Goal: Task Accomplishment & Management: Manage account settings

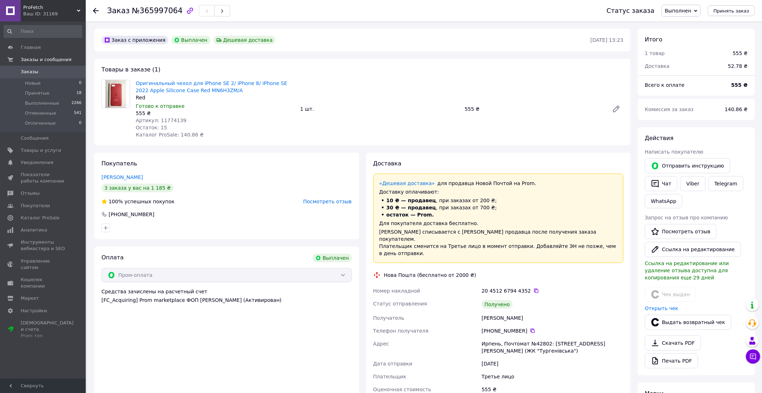
scroll to position [61, 0]
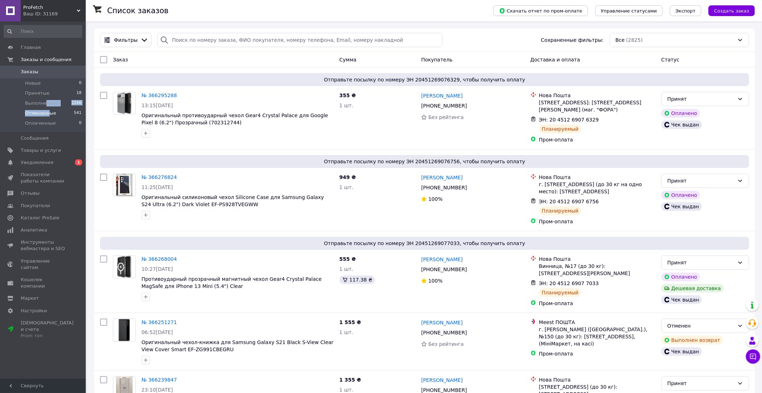
drag, startPoint x: 45, startPoint y: 104, endPoint x: 47, endPoint y: 114, distance: 9.8
click at [47, 114] on ul "Новые 0 Принятые 18 Выполненные 2266 Отмененные 541 Оплаченные 0" at bounding box center [43, 105] width 86 height 54
click at [47, 114] on span "Отмененные" at bounding box center [40, 113] width 31 height 6
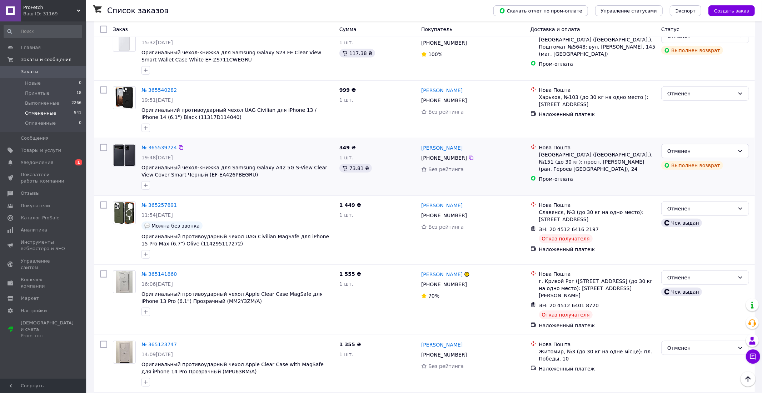
scroll to position [488, 0]
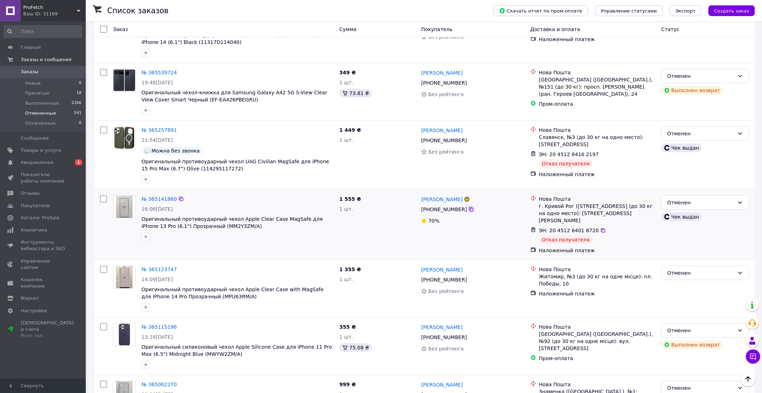
click at [469, 212] on icon at bounding box center [471, 209] width 4 height 4
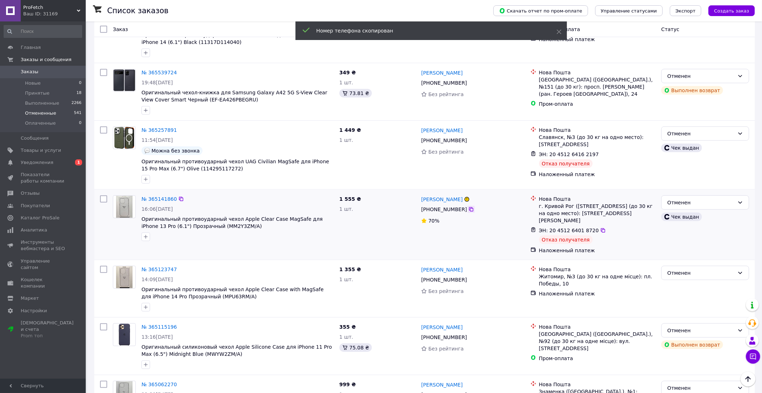
click at [469, 212] on icon at bounding box center [471, 209] width 4 height 4
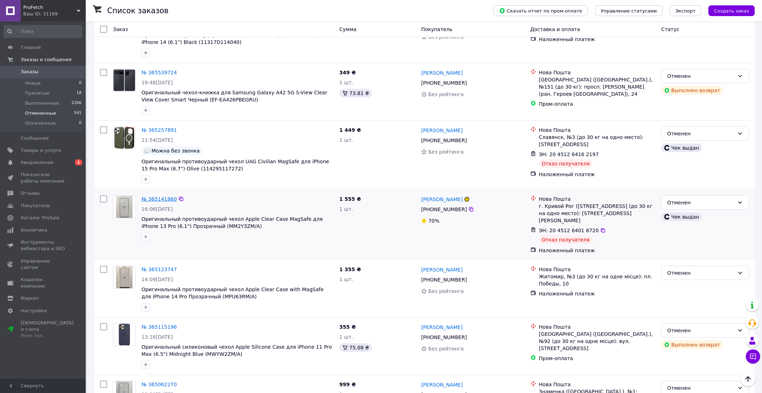
click at [165, 202] on link "№ 365141860" at bounding box center [159, 199] width 35 height 6
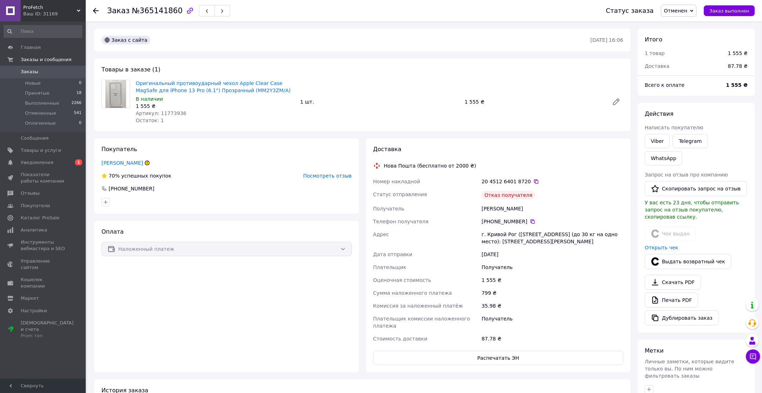
drag, startPoint x: 541, startPoint y: 210, endPoint x: 499, endPoint y: 210, distance: 42.9
click at [499, 210] on div "[PERSON_NAME]" at bounding box center [552, 208] width 145 height 13
click at [490, 210] on div "[PERSON_NAME]" at bounding box center [552, 208] width 145 height 13
copy div "[PERSON_NAME]"
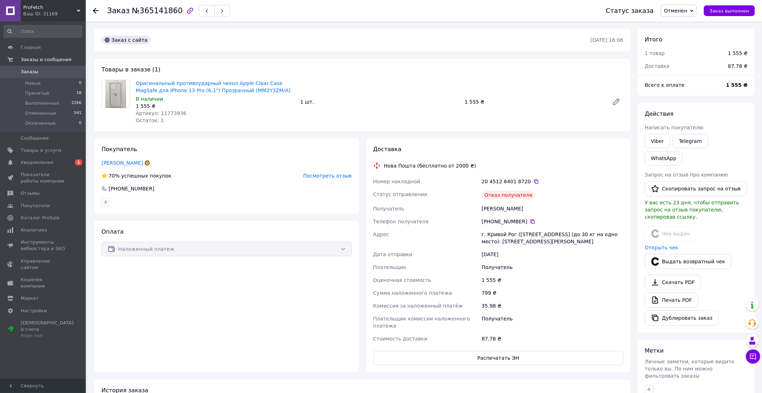
click at [526, 209] on div "[PERSON_NAME]" at bounding box center [552, 208] width 145 height 13
copy div "[PERSON_NAME]"
click at [657, 139] on link "Viber" at bounding box center [657, 141] width 25 height 14
click at [58, 71] on span "Заказы" at bounding box center [43, 72] width 45 height 6
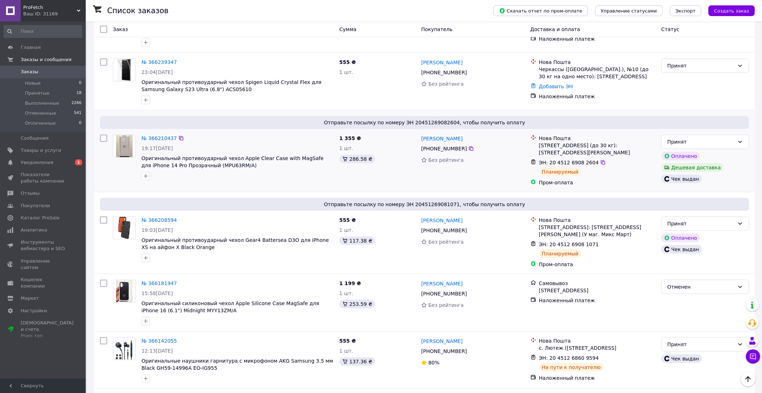
scroll to position [263, 0]
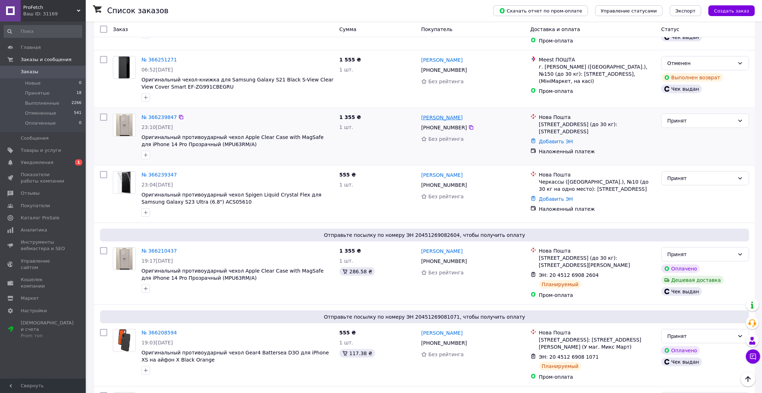
drag, startPoint x: 466, startPoint y: 124, endPoint x: 457, endPoint y: 115, distance: 12.9
click at [469, 125] on icon at bounding box center [472, 128] width 6 height 6
click at [165, 111] on div "№ 366239847 23:10[DATE] Оригинальный противоударный чехол Apple Clear Case with…" at bounding box center [238, 136] width 198 height 51
click at [160, 114] on link "№ 366239847" at bounding box center [159, 117] width 35 height 6
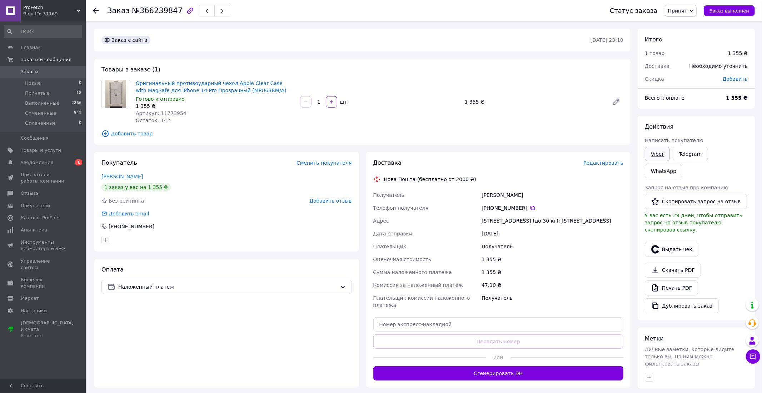
click at [651, 149] on link "Viber" at bounding box center [657, 154] width 25 height 14
click at [683, 164] on link "WhatsApp" at bounding box center [664, 171] width 38 height 14
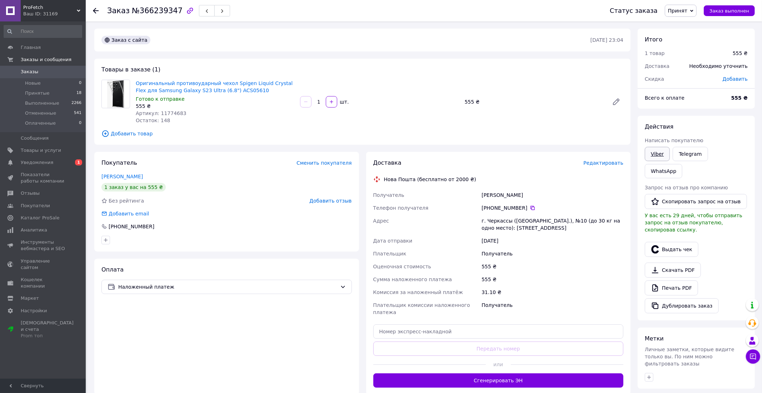
click at [662, 158] on link "Viber" at bounding box center [657, 154] width 25 height 14
click at [683, 164] on link "WhatsApp" at bounding box center [664, 171] width 38 height 14
click at [531, 210] on icon at bounding box center [533, 208] width 4 height 4
click at [603, 162] on span "Редактировать" at bounding box center [604, 163] width 40 height 6
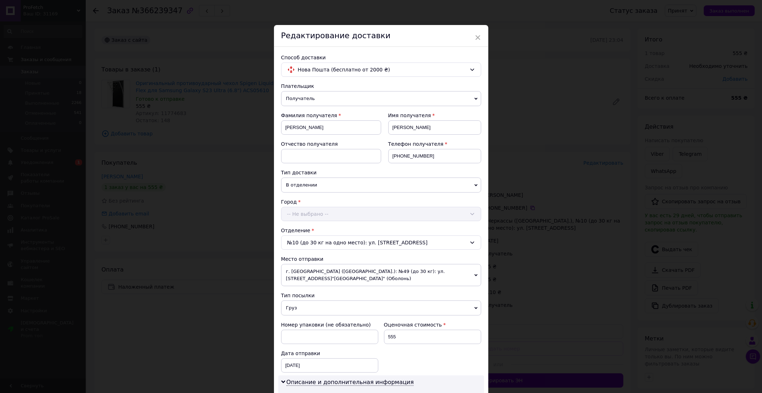
scroll to position [237, 0]
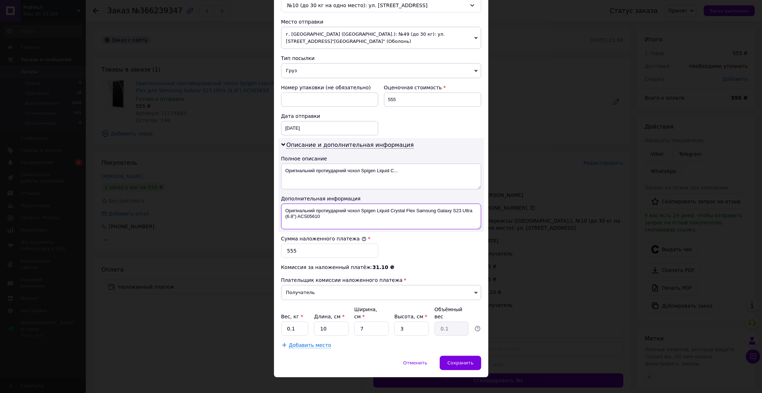
drag, startPoint x: 362, startPoint y: 210, endPoint x: 244, endPoint y: 204, distance: 117.7
click at [281, 204] on textarea "Оригінальний протиударний чохол Spigen Liquid Crystal Flex Samsung Galaxy S23 U…" at bounding box center [381, 217] width 200 height 26
click at [368, 208] on textarea "Spigen Liquid Crystal Flex Samsung Galaxy S23 Ultra (6.8") ACS05610" at bounding box center [381, 217] width 200 height 26
click at [341, 210] on textarea "Spigen Liquid Crystal Flex Samsung S23 Ultra (6.8") ACS05610" at bounding box center [381, 217] width 200 height 26
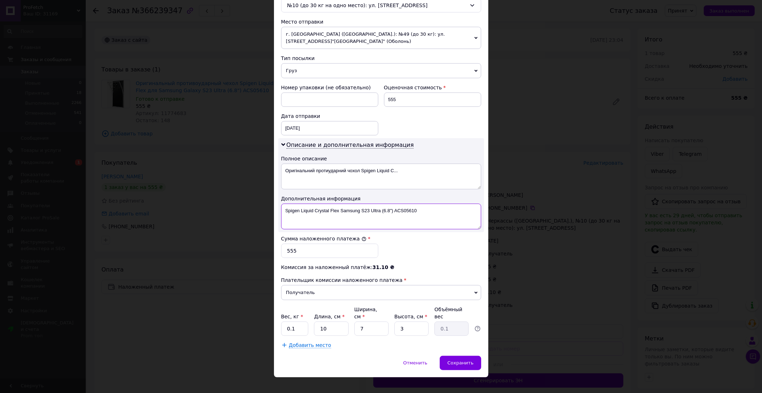
click at [341, 210] on textarea "Spigen Liquid Crystal Flex Samsung S23 Ultra (6.8") ACS05610" at bounding box center [381, 217] width 200 height 26
drag, startPoint x: 361, startPoint y: 210, endPoint x: 469, endPoint y: 211, distance: 107.6
click at [469, 211] on textarea "Spigen Liquid Crystal Flex S23 Ultra (6.8") ACS05610" at bounding box center [381, 217] width 200 height 26
click at [447, 214] on textarea "Spigen Liquid Crystal Flex S23 Ultra" at bounding box center [381, 217] width 200 height 26
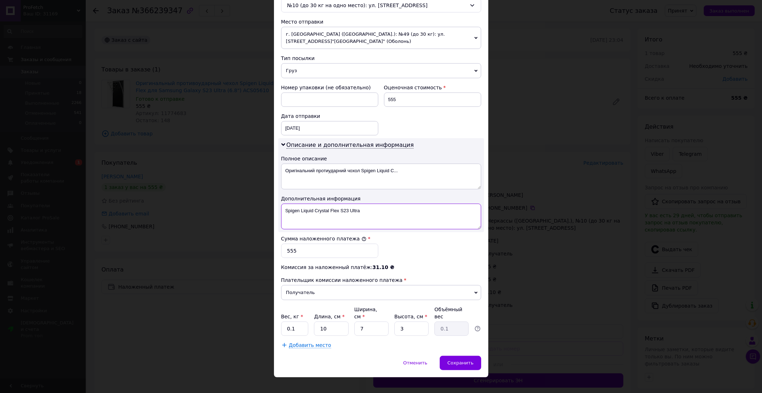
click at [447, 214] on textarea "Spigen Liquid Crystal Flex S23 Ultra" at bounding box center [381, 217] width 200 height 26
type textarea "Spigen Liquid Crystal Flex S23 Ultra"
click at [383, 169] on textarea "Оригінальний протиударний чохол Spigen Liquid C..." at bounding box center [381, 177] width 200 height 26
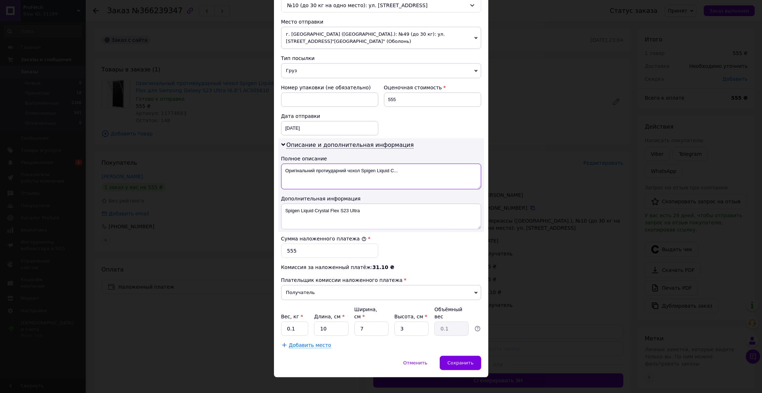
paste textarea "Spigen Liquid Crystal Flex S23 Ultra"
type textarea "Spigen Liquid Crystal Flex S23 Ultra"
click at [476, 356] on div "Сохранить" at bounding box center [460, 363] width 41 height 14
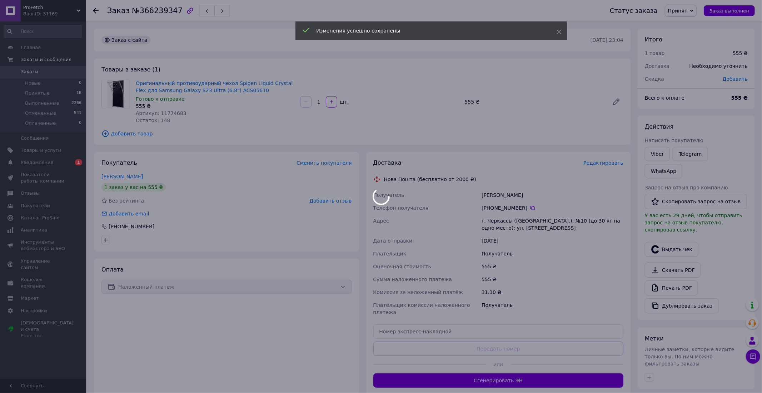
scroll to position [72, 0]
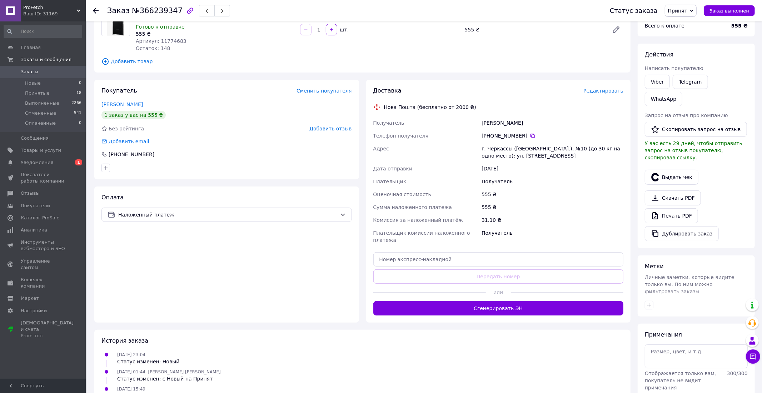
click at [494, 301] on button "Сгенерировать ЭН" at bounding box center [498, 308] width 251 height 14
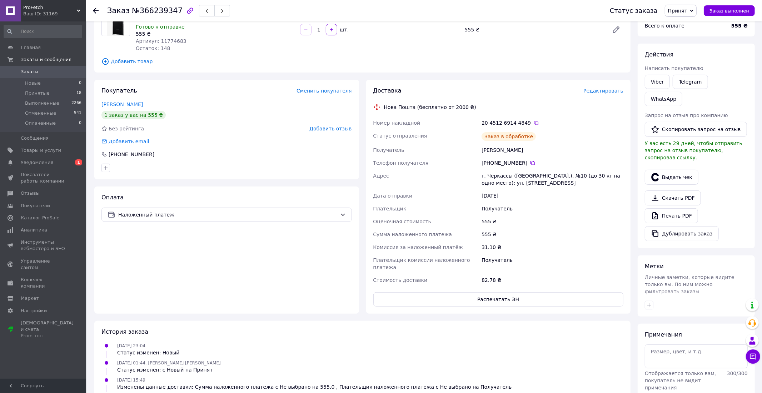
click at [679, 170] on button "Выдать чек" at bounding box center [672, 177] width 54 height 15
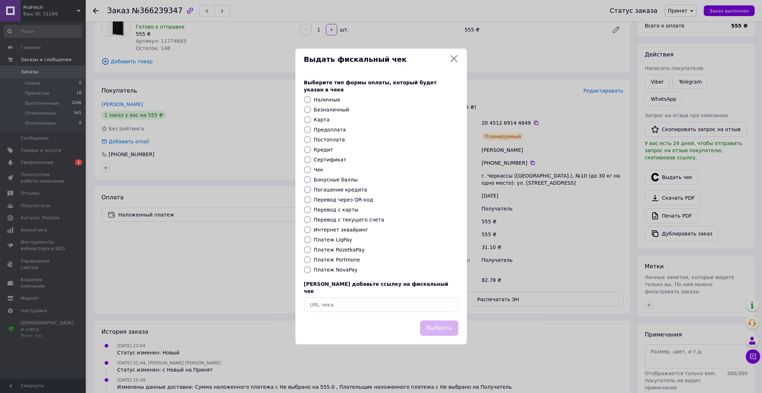
click at [335, 139] on label "Постоплата" at bounding box center [329, 140] width 31 height 6
click at [311, 139] on input "Постоплата" at bounding box center [307, 139] width 7 height 7
radio input "true"
click at [440, 321] on button "Выбрать" at bounding box center [439, 328] width 38 height 15
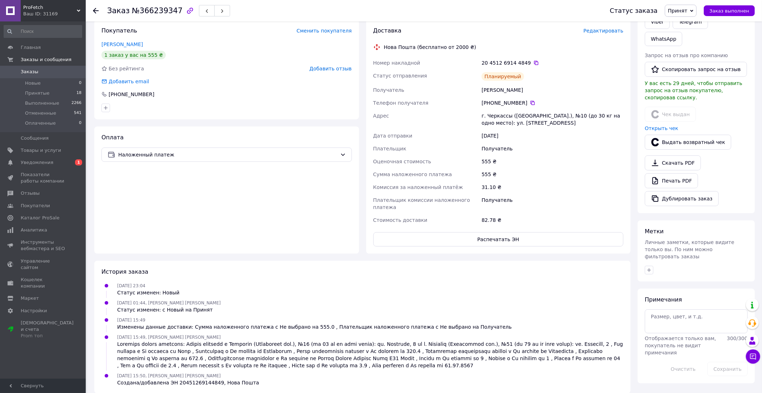
scroll to position [0, 0]
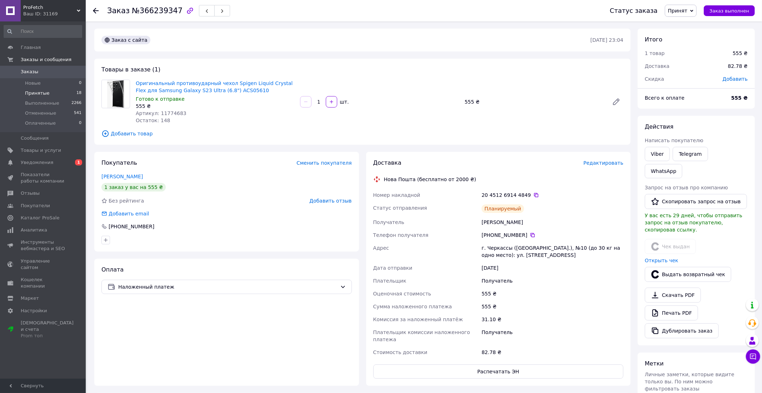
click at [48, 98] on li "Принятые 18" at bounding box center [43, 93] width 86 height 10
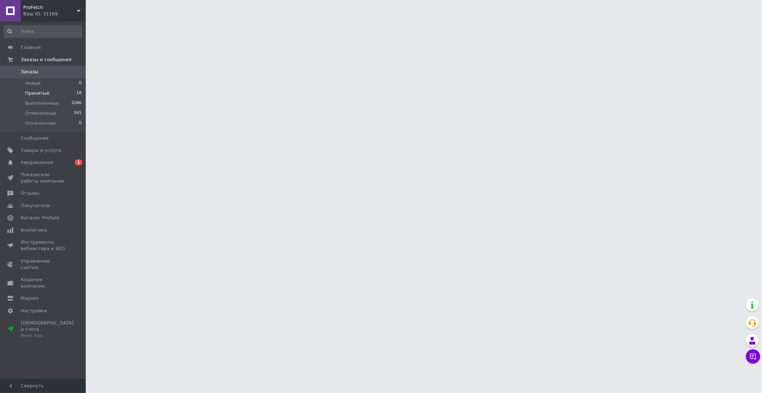
click at [51, 90] on li "Принятые 18" at bounding box center [43, 93] width 86 height 10
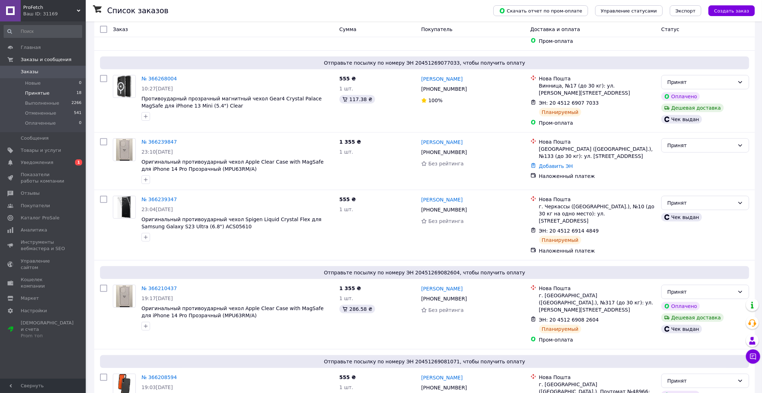
scroll to position [300, 0]
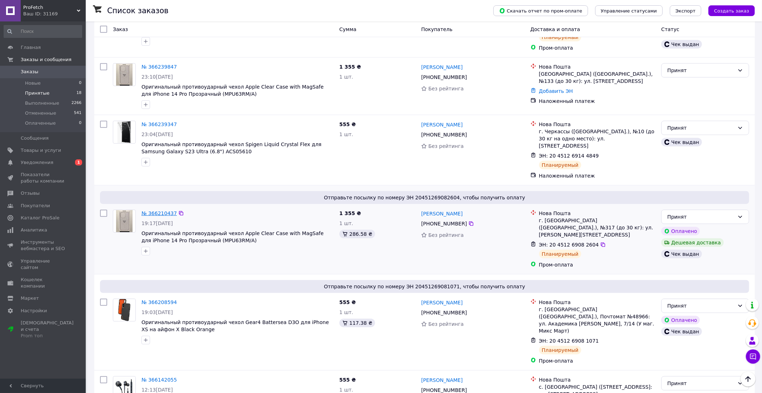
click at [153, 211] on link "№ 366210437" at bounding box center [159, 214] width 35 height 6
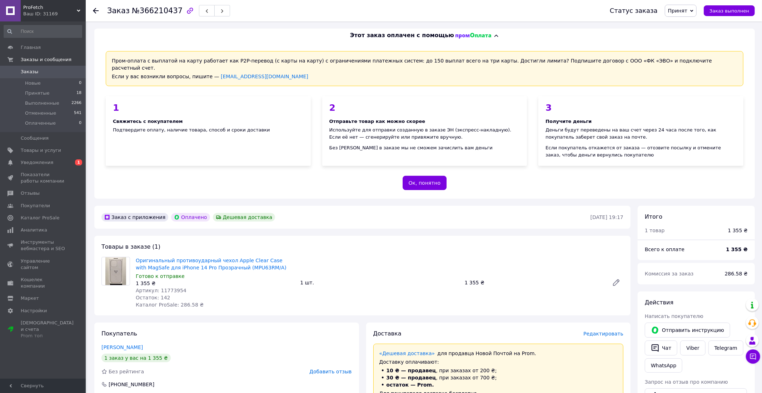
click at [169, 288] on span "Артикул: 11773954" at bounding box center [161, 291] width 51 height 6
copy span "11773954"
click at [51, 149] on span "Товары и услуги" at bounding box center [41, 150] width 40 height 6
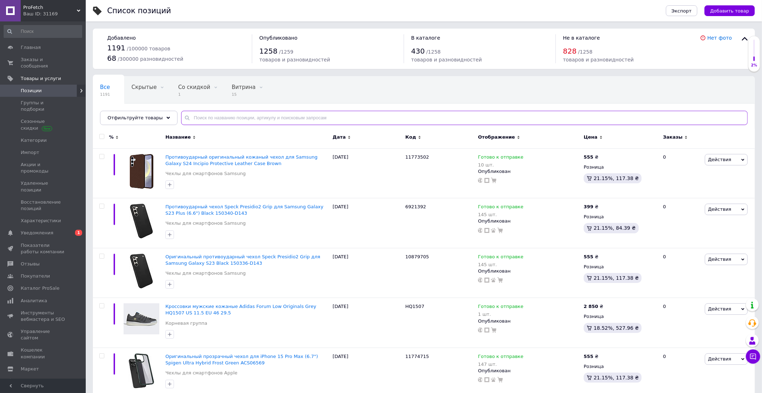
click at [292, 117] on input "text" at bounding box center [464, 118] width 567 height 14
paste input "11773954"
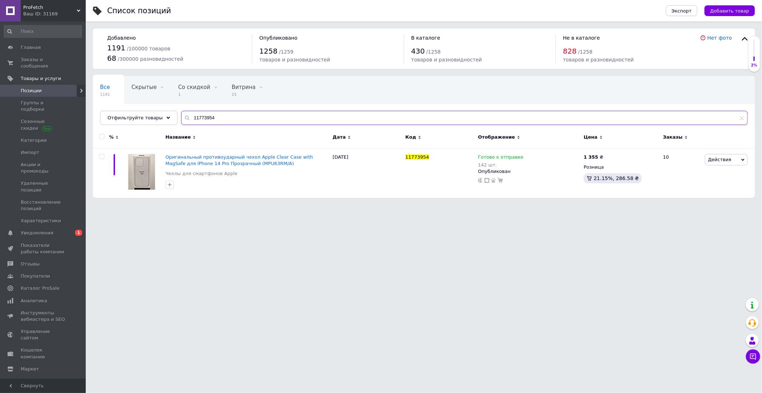
type input "11773954"
click at [605, 155] on use at bounding box center [607, 156] width 4 height 4
click at [635, 155] on input "1355" at bounding box center [640, 149] width 54 height 14
click at [635, 153] on input "1355" at bounding box center [640, 149] width 54 height 14
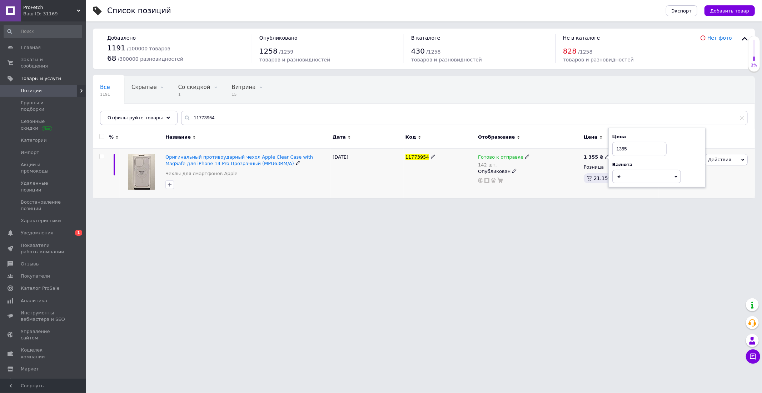
click at [635, 153] on input "1355" at bounding box center [640, 149] width 54 height 14
type input "1555"
click at [606, 205] on html "ProFetch Ваш ID: 31169 Сайт ProFetch Кабинет покупателя Проверить состояние сис…" at bounding box center [381, 102] width 762 height 205
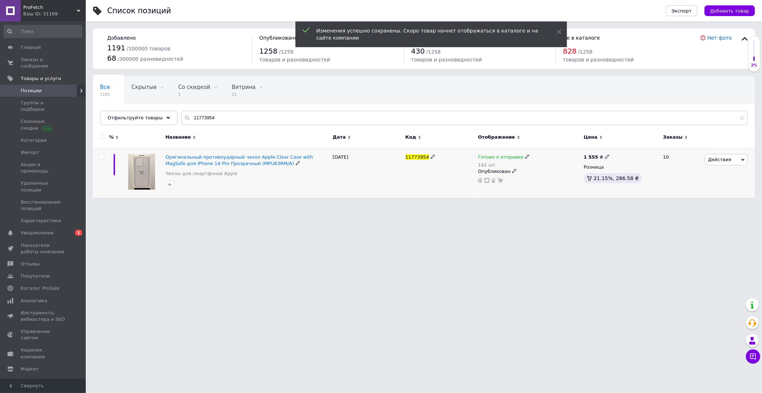
click at [421, 157] on span "11773954" at bounding box center [418, 156] width 24 height 5
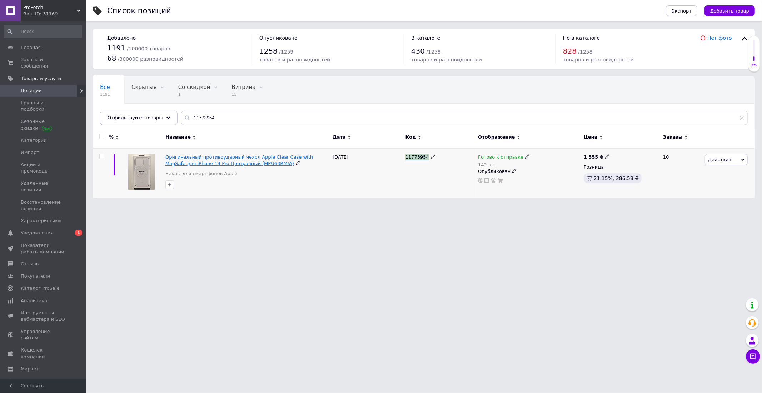
click at [277, 155] on span "Оригинальный противоударный чехол Apple Clear Case with MagSafe для iPhone 14 P…" at bounding box center [239, 160] width 148 height 12
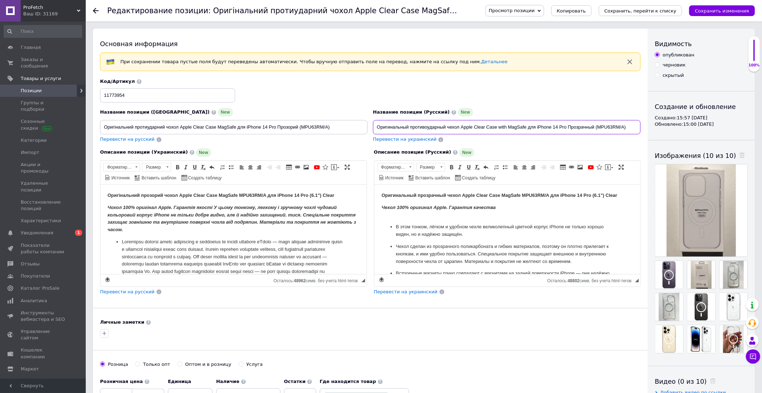
drag, startPoint x: 628, startPoint y: 128, endPoint x: 625, endPoint y: 129, distance: 3.7
click at [625, 129] on input "Оригинальный противоударный чехол Apple Clear Case with MagSafe для iPhone 14 P…" at bounding box center [507, 127] width 268 height 14
drag, startPoint x: 625, startPoint y: 129, endPoint x: 598, endPoint y: 133, distance: 27.5
click at [598, 133] on input "Оригинальный противоударный чехол Apple Clear Case with MagSafe для iPhone 14 P…" at bounding box center [507, 127] width 268 height 14
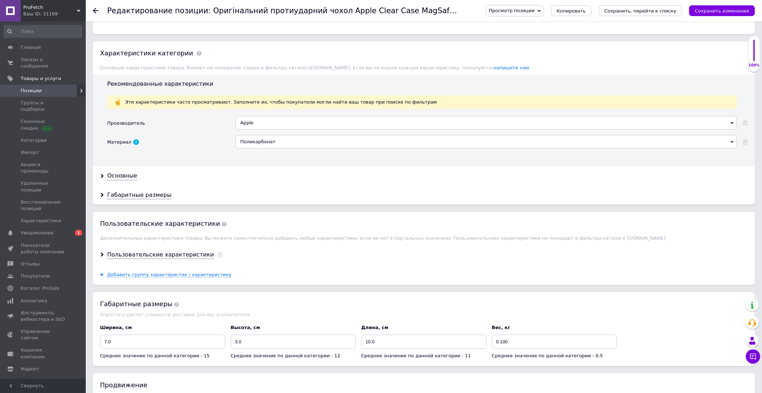
scroll to position [338, 0]
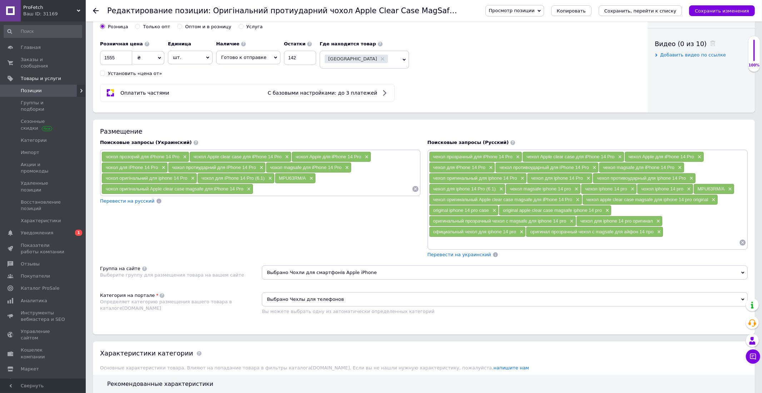
click at [105, 202] on span "Перевести на русский" at bounding box center [127, 200] width 55 height 5
